Goal: Use online tool/utility: Utilize a website feature to perform a specific function

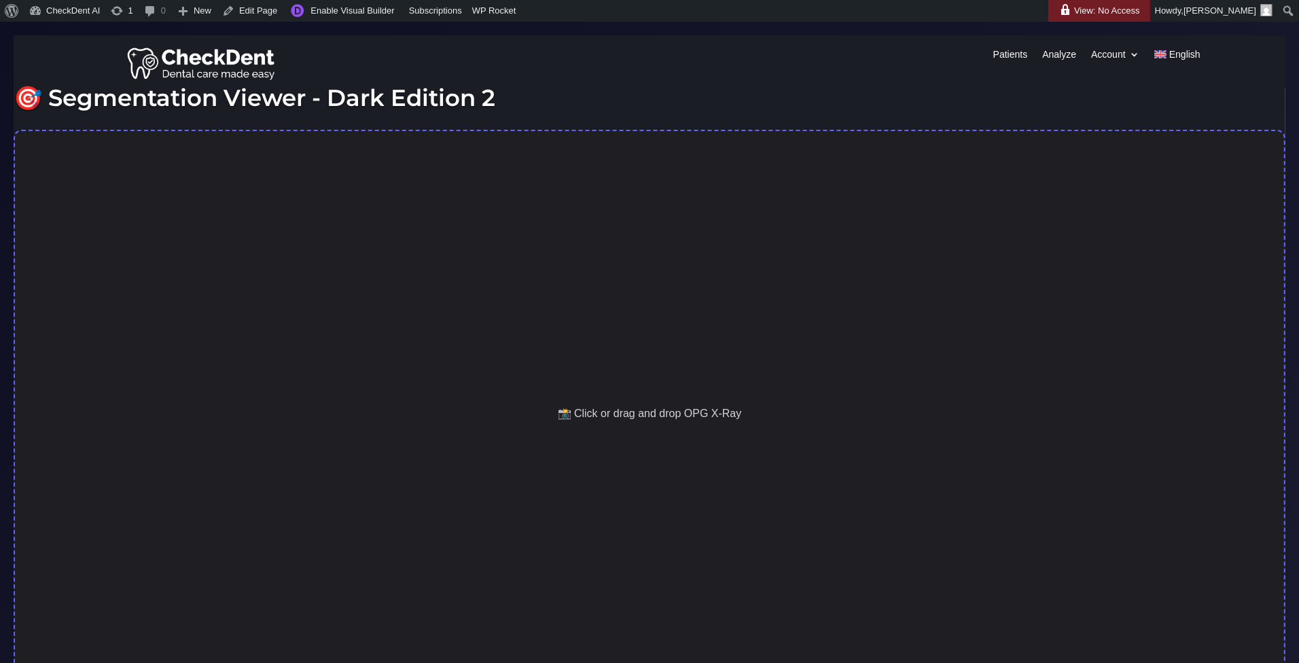
click at [598, 384] on div "📸 Click or drag and drop OPG X-Ray" at bounding box center [649, 414] width 1271 height 568
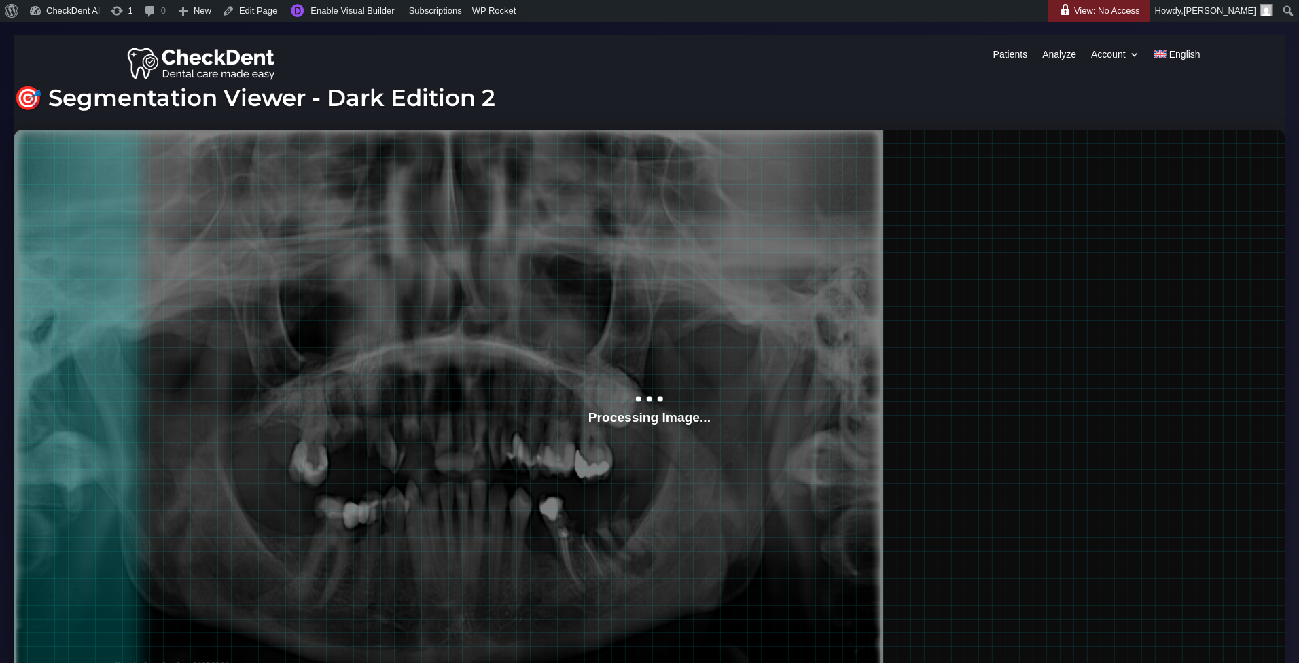
scroll to position [48, 0]
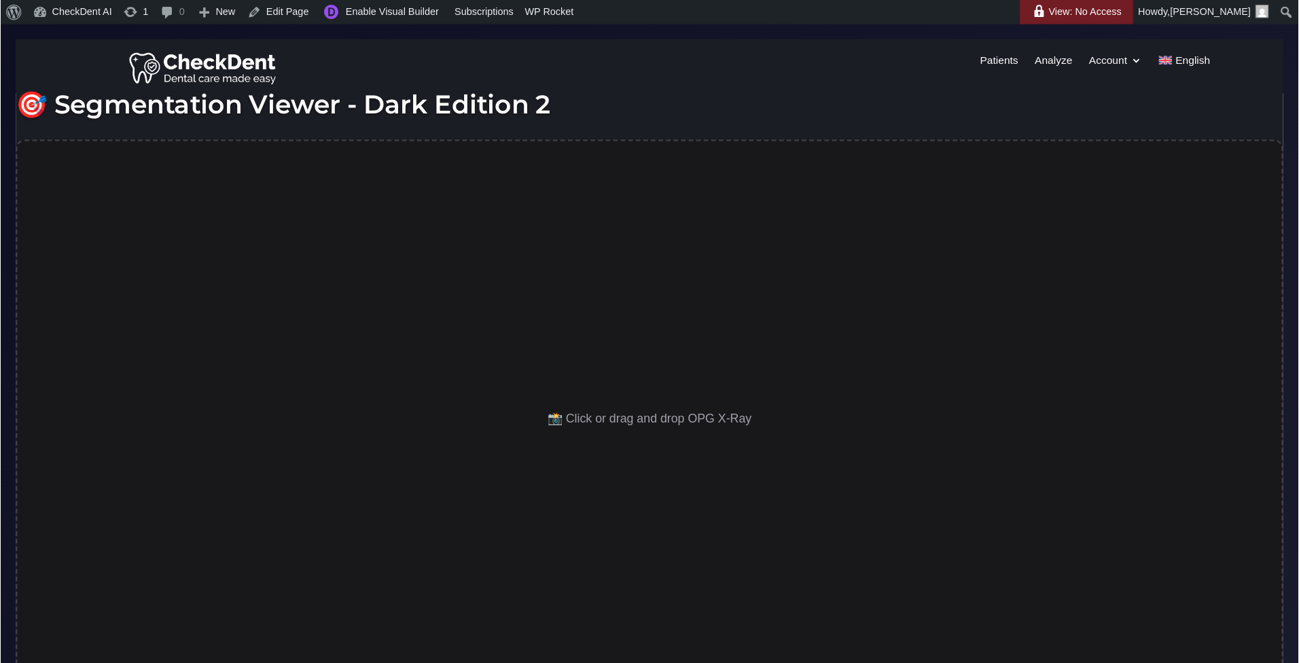
scroll to position [22, 0]
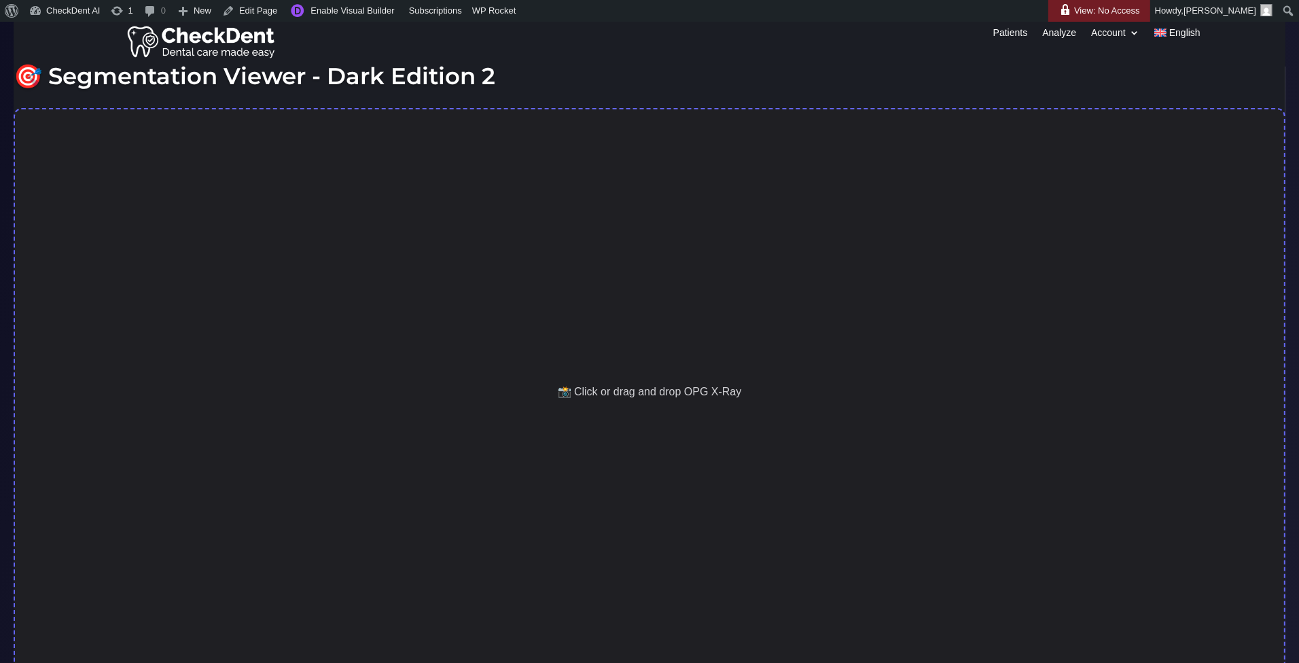
click at [780, 435] on div "📸 Click or drag and drop OPG X-Ray" at bounding box center [649, 392] width 1271 height 568
